Goal: Task Accomplishment & Management: Use online tool/utility

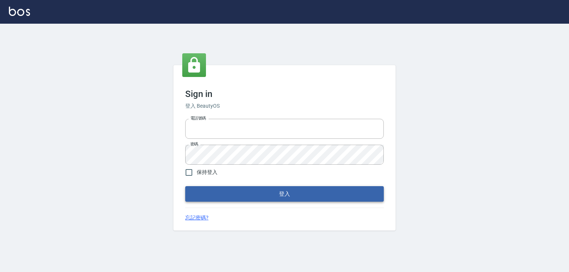
type input "0979268866"
drag, startPoint x: 287, startPoint y: 193, endPoint x: 432, endPoint y: 181, distance: 145.3
click at [287, 193] on button "登入" at bounding box center [284, 194] width 198 height 16
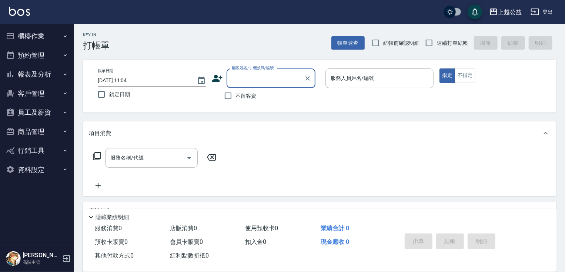
click at [33, 42] on button "櫃檯作業" at bounding box center [37, 36] width 68 height 19
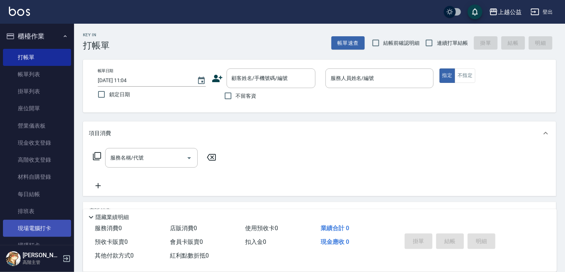
click at [41, 230] on link "現場電腦打卡" at bounding box center [37, 228] width 68 height 17
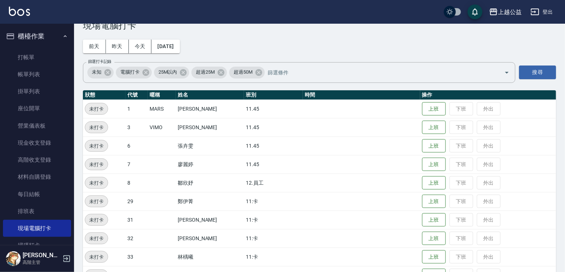
scroll to position [41, 0]
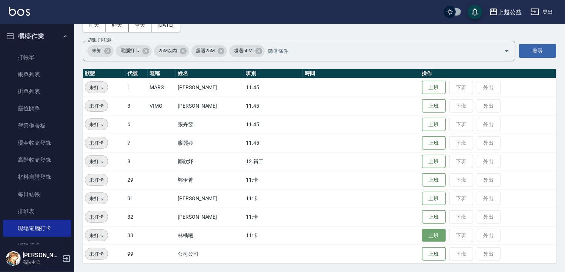
click at [425, 235] on button "上班" at bounding box center [434, 235] width 24 height 13
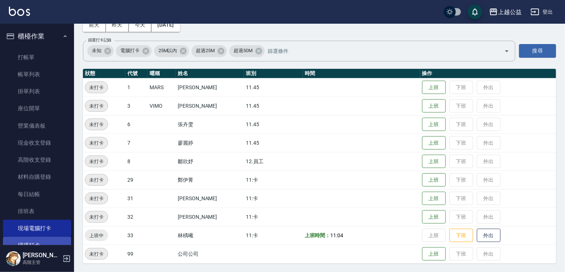
click at [46, 238] on link "掃碼打卡" at bounding box center [37, 245] width 68 height 17
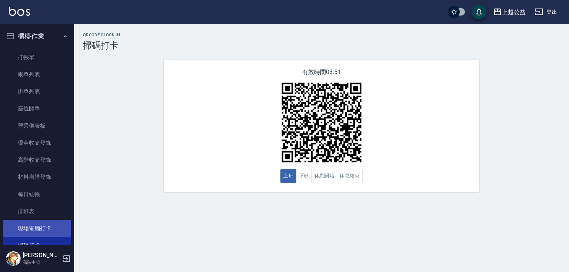
scroll to position [154, 0]
